Goal: Information Seeking & Learning: Learn about a topic

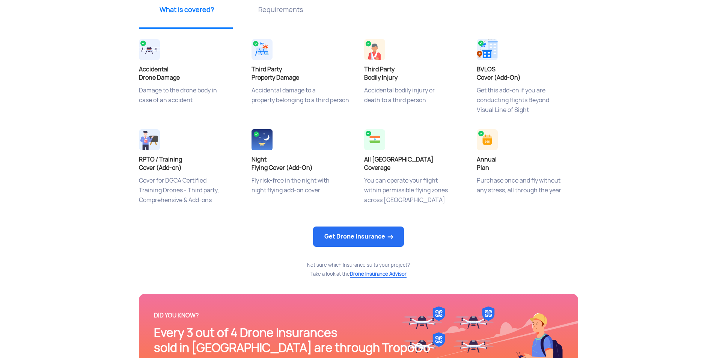
scroll to position [285, 0]
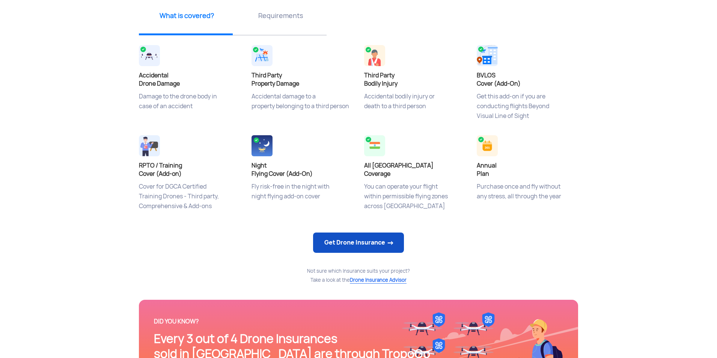
click at [366, 235] on link "Get Drone Insurance" at bounding box center [358, 242] width 91 height 20
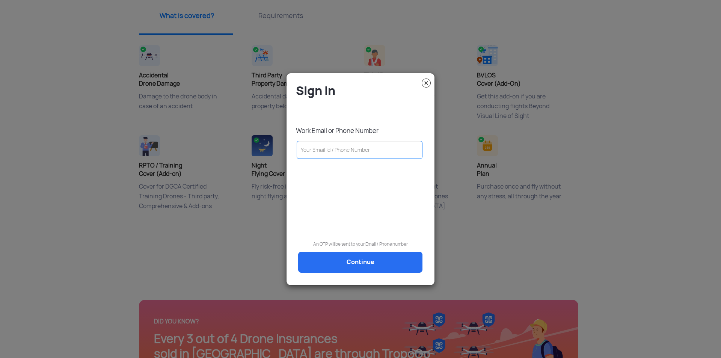
click at [428, 79] on img at bounding box center [426, 82] width 9 height 9
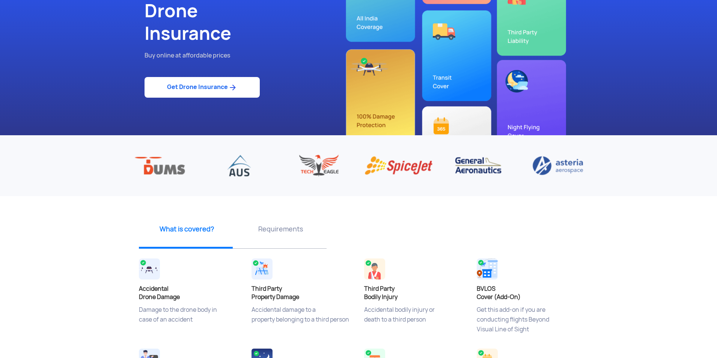
scroll to position [71, 0]
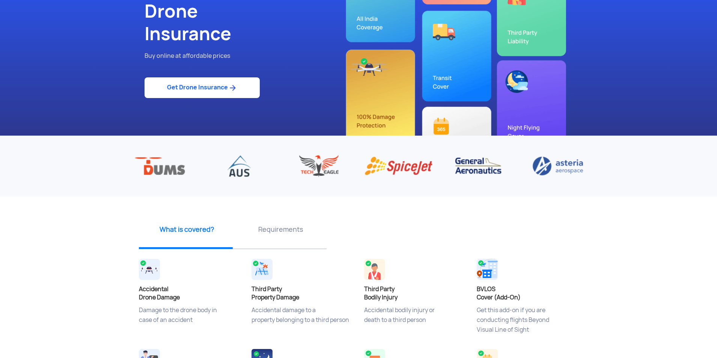
click at [262, 232] on p "Requirements" at bounding box center [280, 228] width 88 height 9
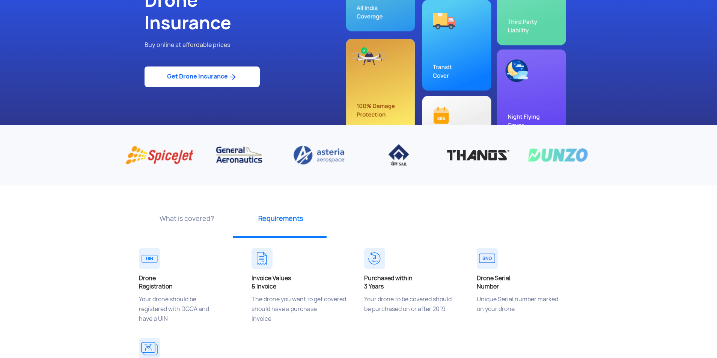
scroll to position [0, 0]
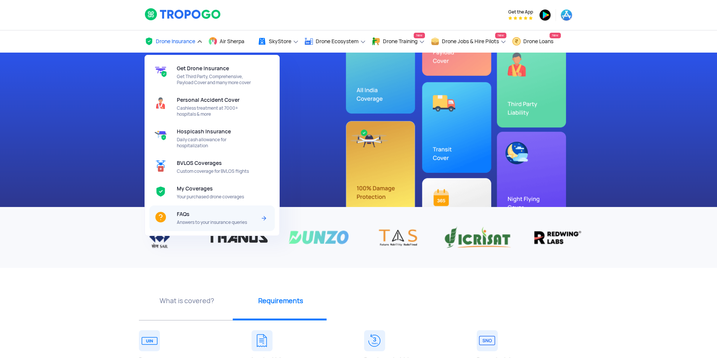
click at [208, 212] on div "FAQs Answers to your insurance queries" at bounding box center [218, 218] width 82 height 26
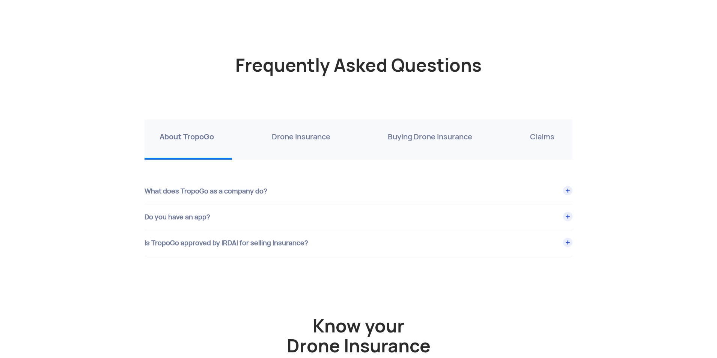
scroll to position [2573, 0]
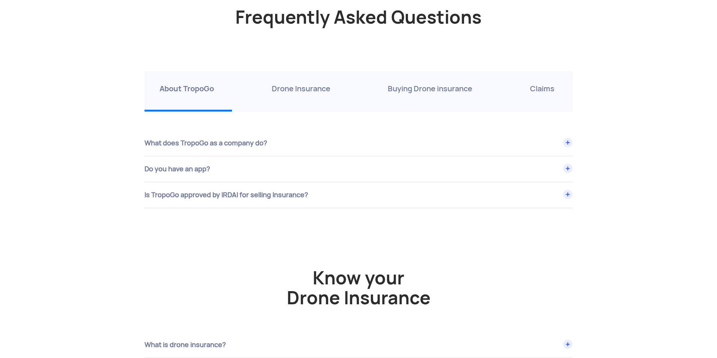
click at [305, 148] on div "What does TropoGo as a company do?" at bounding box center [359, 143] width 428 height 26
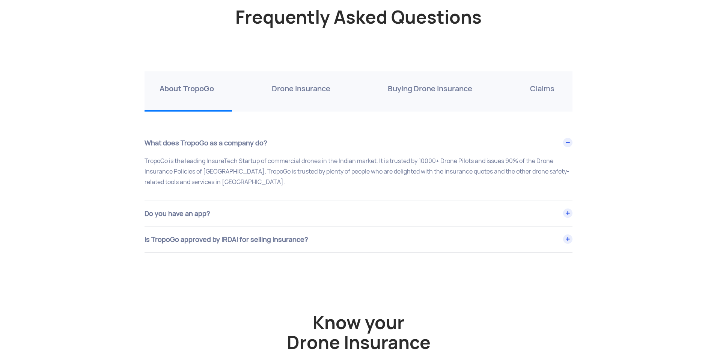
click at [319, 87] on p "Drone Insurance" at bounding box center [301, 89] width 59 height 12
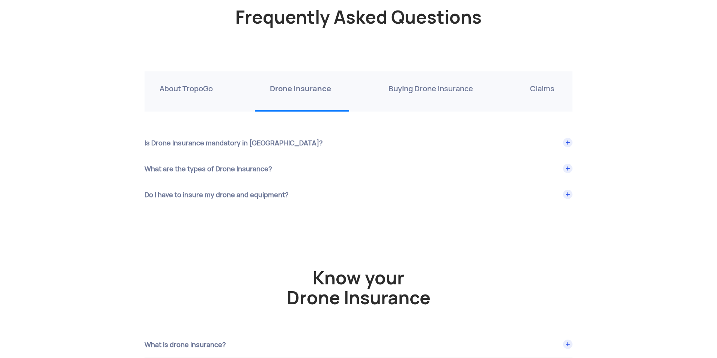
click at [351, 167] on div "What are the types of Drone Insurance?" at bounding box center [359, 169] width 428 height 26
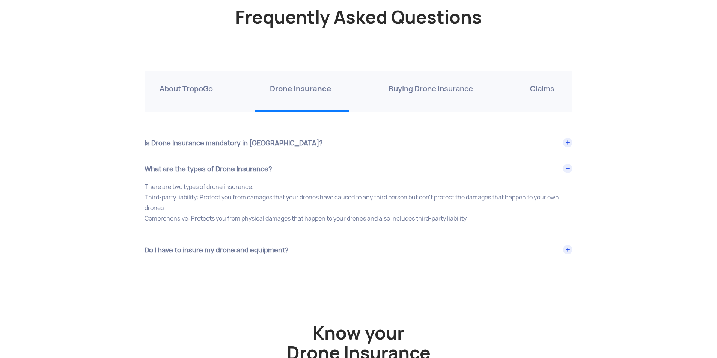
click at [334, 252] on div "Do I have to insure my drone and equipment?" at bounding box center [359, 250] width 428 height 26
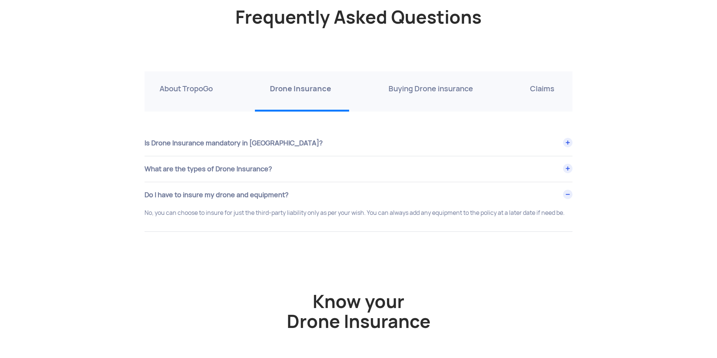
click at [406, 102] on div "Buying Drone insurance" at bounding box center [431, 91] width 117 height 40
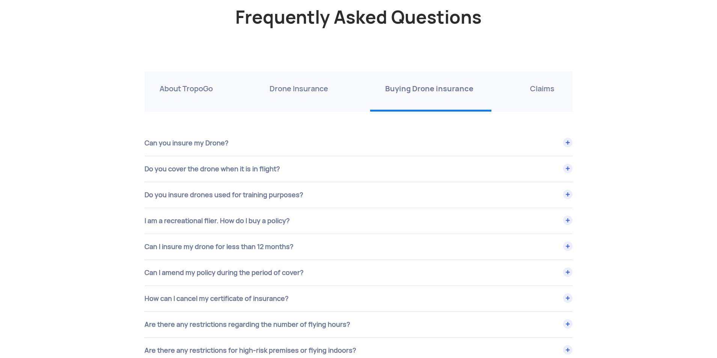
click at [205, 173] on div "Do you cover the drone when it is in flight?" at bounding box center [359, 169] width 428 height 26
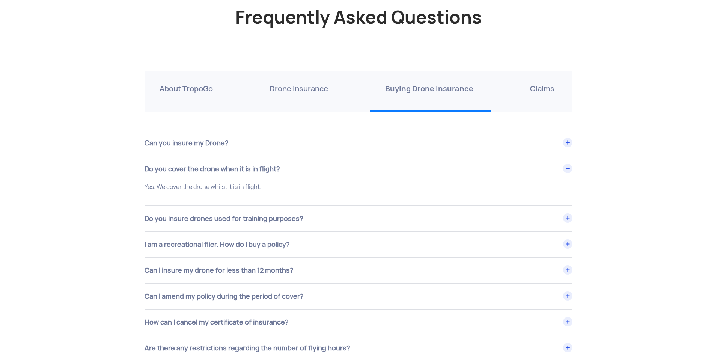
click at [205, 173] on div "Do you cover the drone when it is in flight?" at bounding box center [359, 169] width 428 height 26
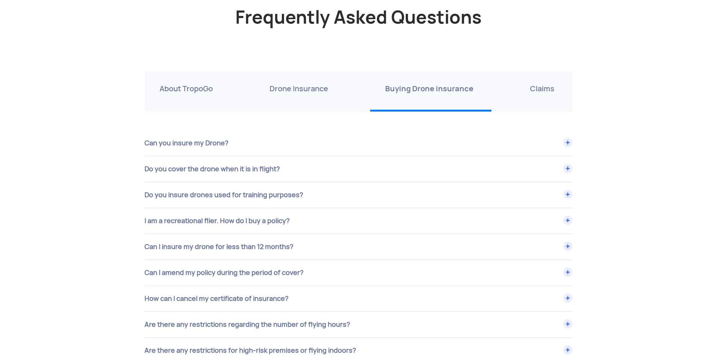
click at [218, 200] on div "Do you insure drones used for training purposes?" at bounding box center [359, 195] width 428 height 26
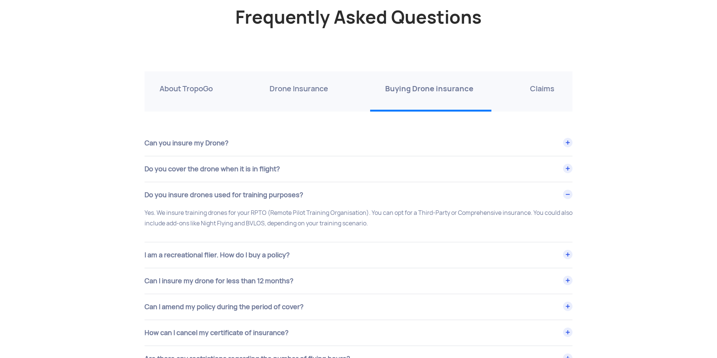
click at [218, 200] on div "Do you insure drones used for training purposes?" at bounding box center [359, 195] width 428 height 26
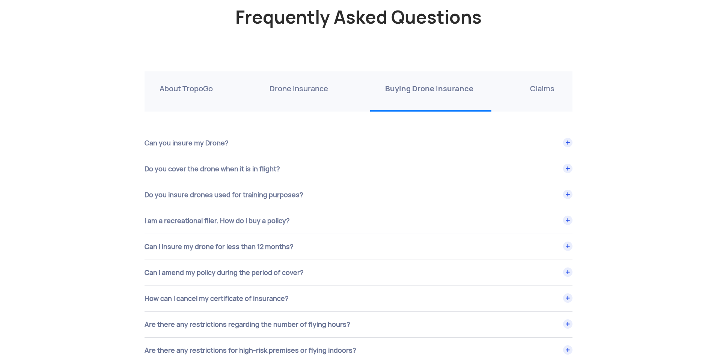
click at [234, 250] on div "Can I insure my drone for less than 12 months?" at bounding box center [359, 247] width 428 height 26
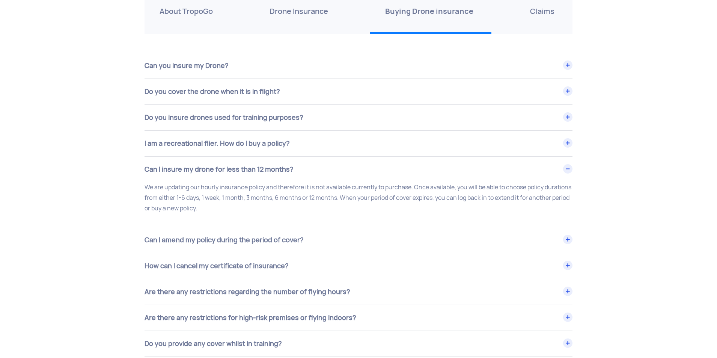
scroll to position [2674, 0]
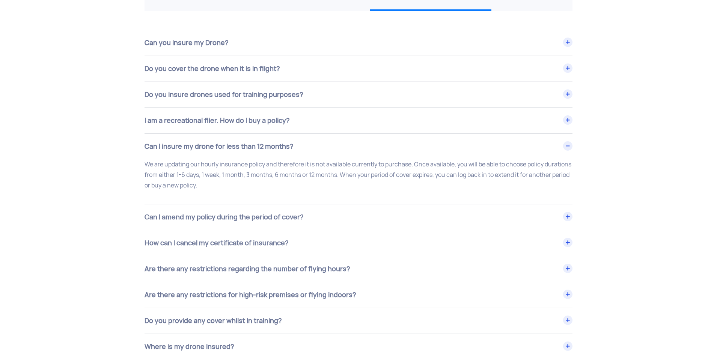
click at [266, 271] on div "Are there any restrictions regarding the number of flying hours?" at bounding box center [359, 269] width 428 height 26
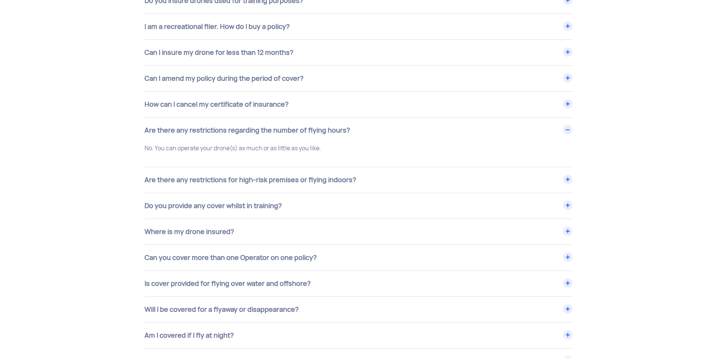
scroll to position [2773, 0]
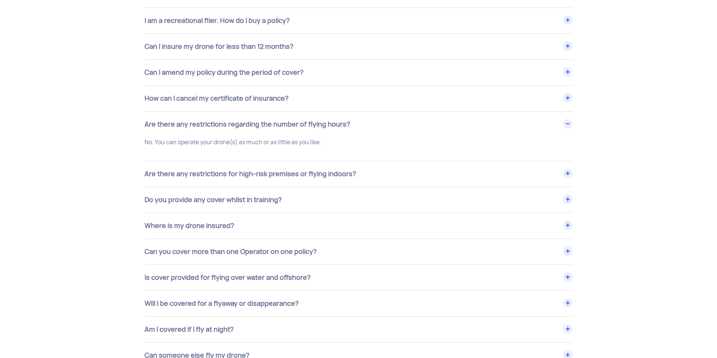
click at [247, 206] on div "Do you provide any cover whilst in training?" at bounding box center [359, 200] width 428 height 26
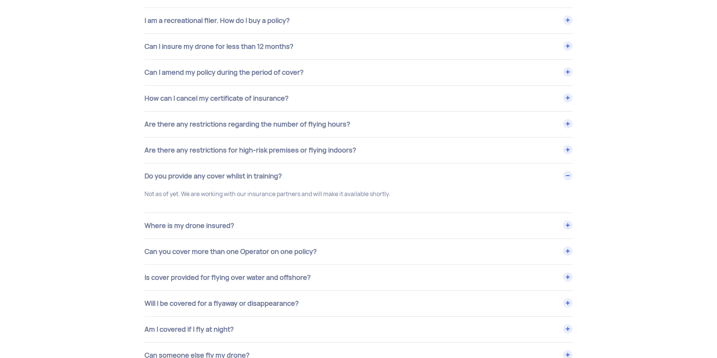
click at [230, 224] on div "Where is my drone insured?" at bounding box center [359, 226] width 428 height 26
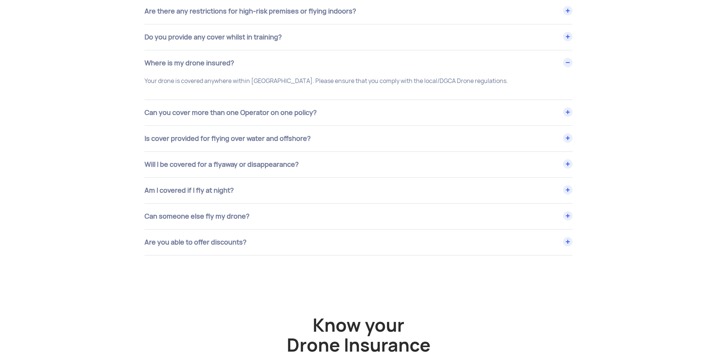
scroll to position [2923, 0]
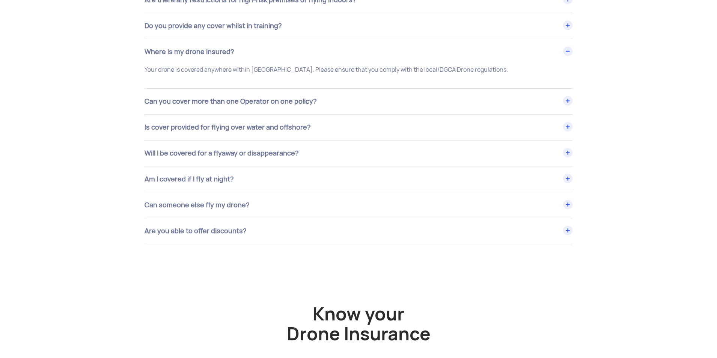
click at [244, 238] on div "Are you able to offer discounts?" at bounding box center [359, 231] width 428 height 26
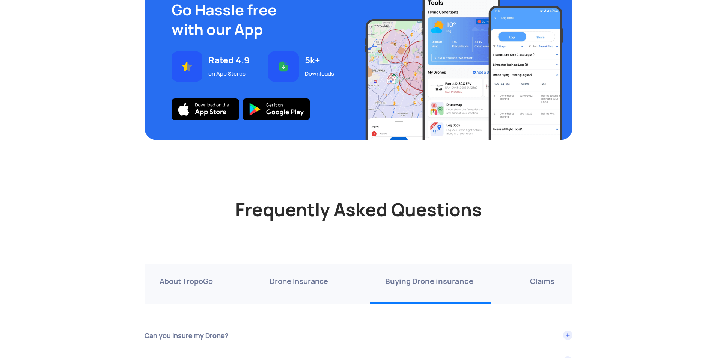
scroll to position [2373, 0]
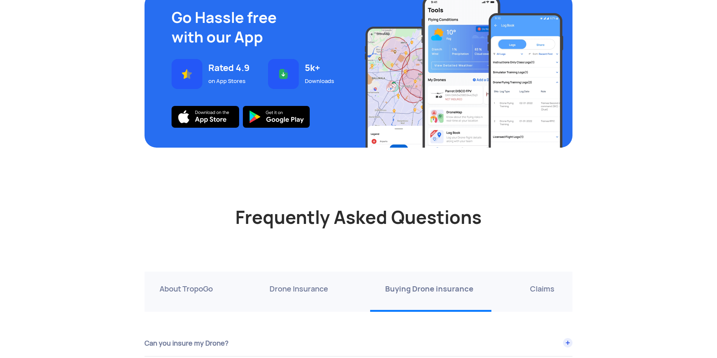
click at [527, 291] on div "Claims" at bounding box center [543, 291] width 57 height 40
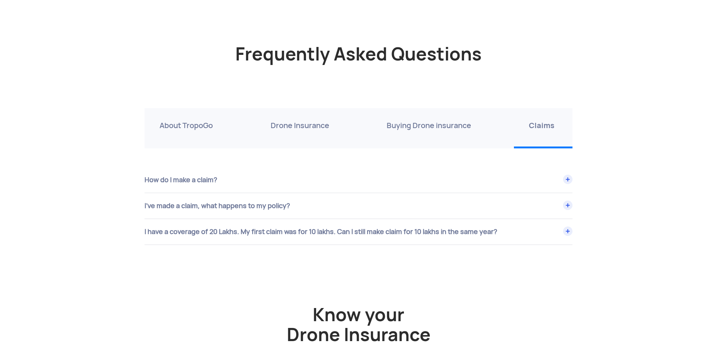
scroll to position [2573, 0]
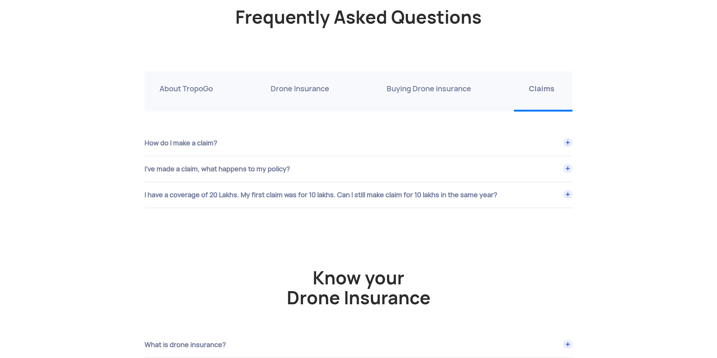
click at [443, 198] on div "I have a coverage of 20 Lakhs. My first claim was for 10 lakhs. Can I still mak…" at bounding box center [359, 195] width 428 height 26
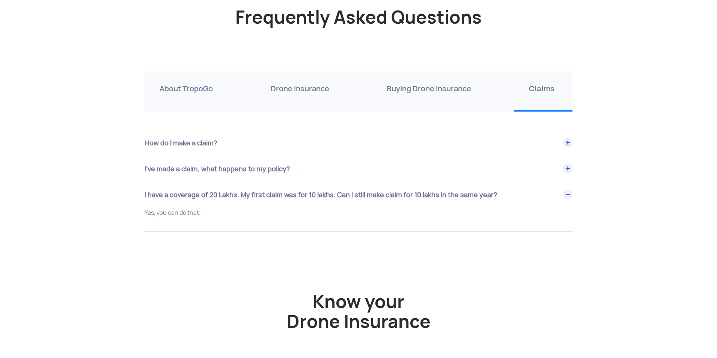
click at [293, 171] on div "I’ve made a claim, what happens to my policy?" at bounding box center [359, 169] width 428 height 26
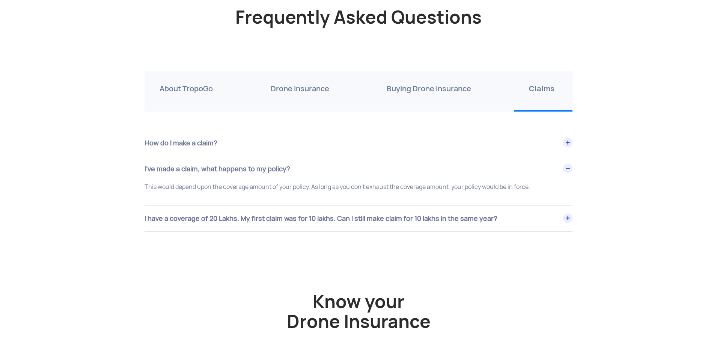
click at [261, 151] on div "How do I make a claim?" at bounding box center [359, 143] width 428 height 26
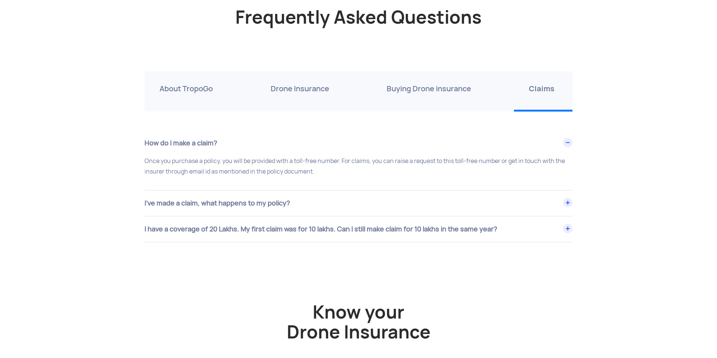
click at [365, 226] on div "I have a coverage of 20 Lakhs. My first claim was for 10 lakhs. Can I still mak…" at bounding box center [359, 229] width 428 height 26
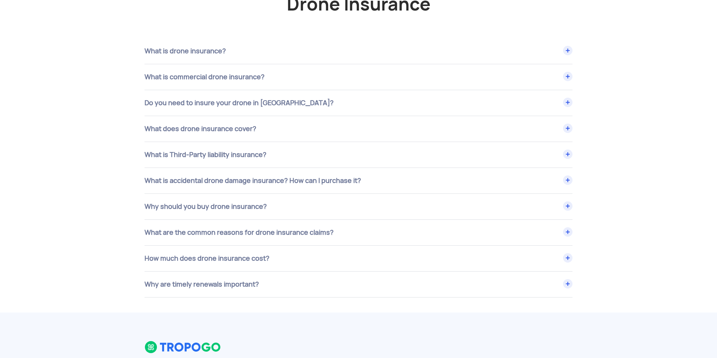
scroll to position [2923, 0]
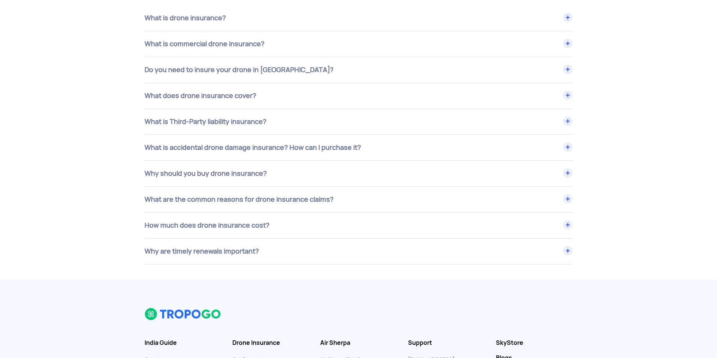
click at [242, 224] on div "How much does drone insurance cost?" at bounding box center [359, 225] width 428 height 26
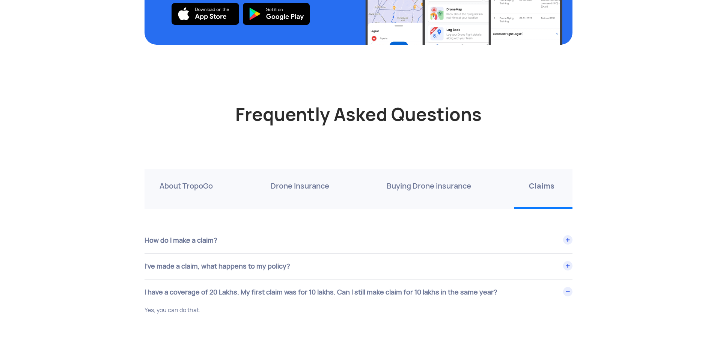
scroll to position [2474, 0]
